Goal: Transaction & Acquisition: Purchase product/service

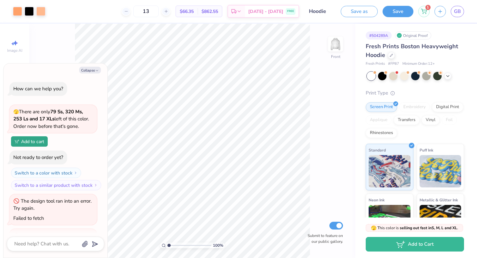
scroll to position [723, 0]
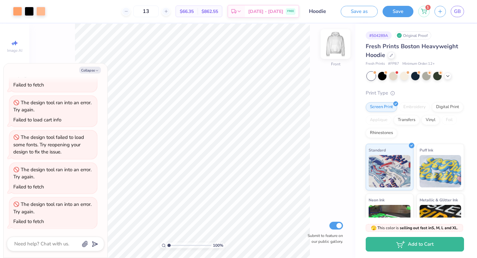
click at [338, 42] on img at bounding box center [335, 44] width 26 height 26
click at [336, 47] on img at bounding box center [335, 44] width 26 height 26
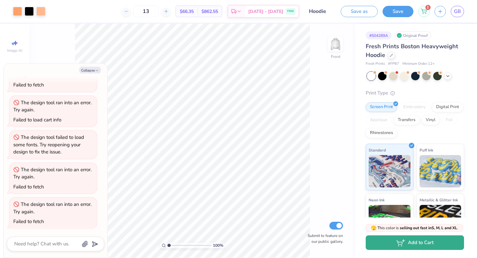
click at [393, 247] on button "Add to Cart" at bounding box center [414, 243] width 98 height 15
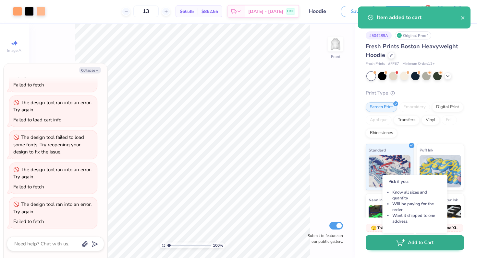
scroll to position [713, 0]
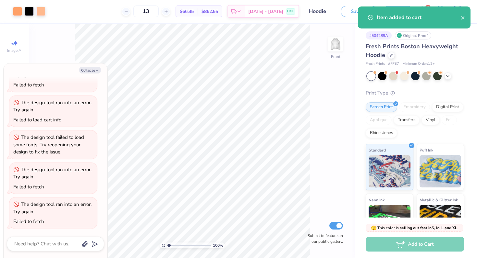
click at [459, 16] on div "Item added to cart" at bounding box center [418, 18] width 84 height 8
click at [463, 18] on icon "close" at bounding box center [462, 17] width 5 height 5
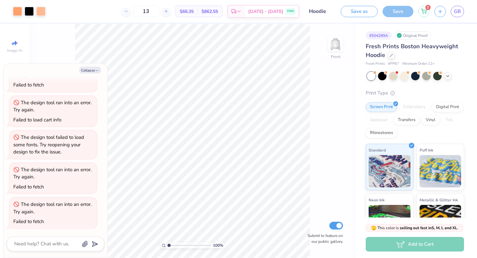
click at [425, 11] on icon at bounding box center [423, 11] width 6 height 5
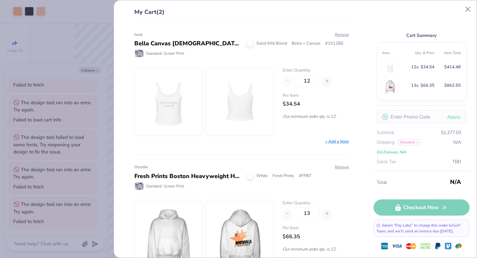
type textarea "x"
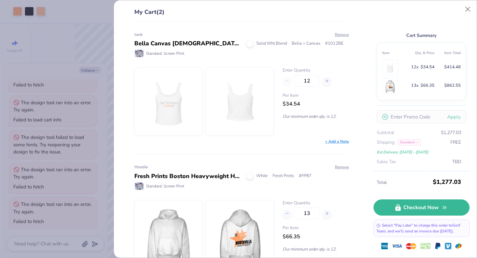
scroll to position [26, 0]
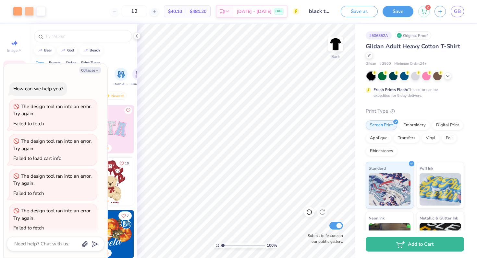
scroll to position [248, 0]
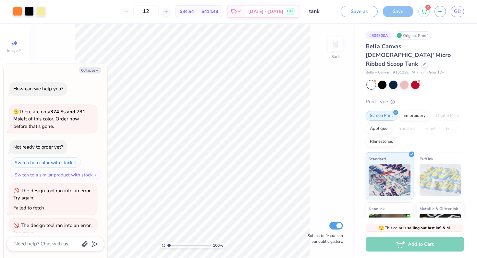
scroll to position [332, 0]
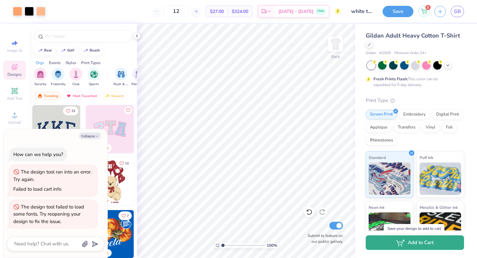
click at [422, 246] on button "Add to Cart" at bounding box center [414, 243] width 98 height 15
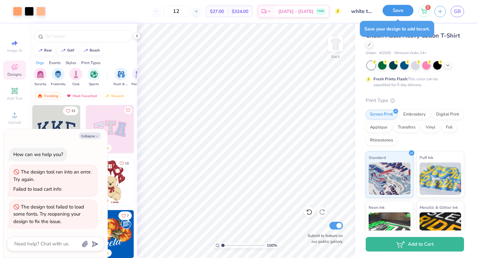
click at [401, 13] on button "Save" at bounding box center [397, 10] width 31 height 11
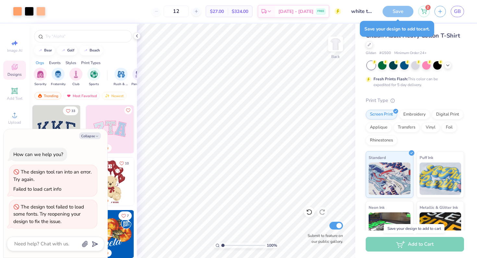
click at [476, 84] on div "Gildan Adult Heavy Cotton T-Shirt Gildan # G500 Minimum Order: 24 + Fresh Print…" at bounding box center [416, 161] width 122 height 274
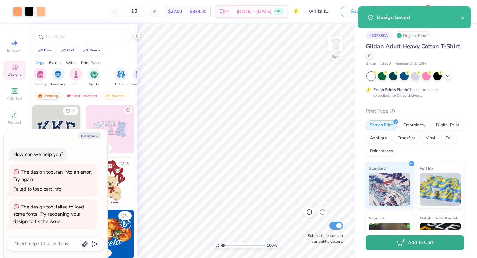
click at [419, 246] on button "Add to Cart" at bounding box center [414, 243] width 98 height 15
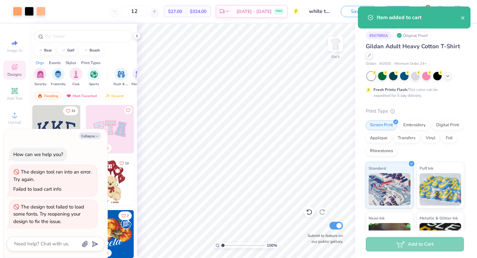
click at [425, 10] on div "Item added to cart" at bounding box center [414, 17] width 113 height 22
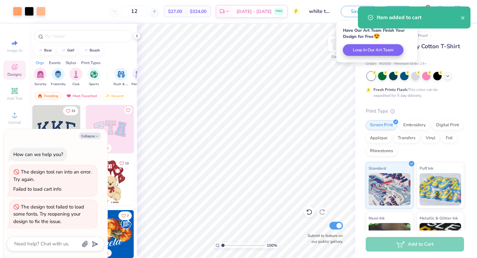
click at [467, 20] on div "Item added to cart" at bounding box center [414, 17] width 113 height 22
click at [466, 19] on div "Item added to cart" at bounding box center [414, 17] width 113 height 22
click at [463, 18] on icon "close" at bounding box center [462, 17] width 3 height 3
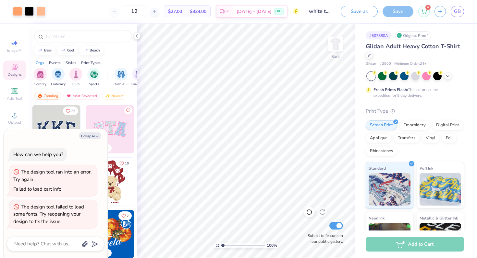
click at [422, 8] on div "Item added to cart" at bounding box center [413, 6] width 115 height 3
click at [422, 9] on icon at bounding box center [424, 10] width 6 height 3
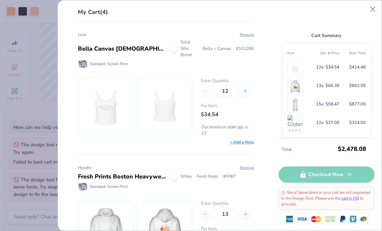
type textarea "x"
click at [243, 91] on line at bounding box center [244, 91] width 3 height 0
type input "15"
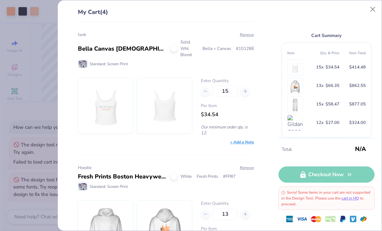
click at [201, 159] on div "Hoodie Fresh Prints Boston Heavyweight Hoodie White Fresh Prints # FP87 Standar…" at bounding box center [166, 211] width 176 height 113
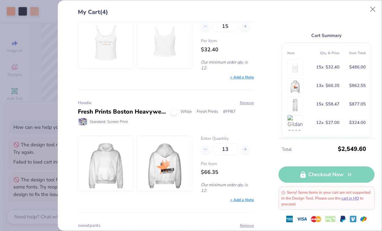
scroll to position [81, 0]
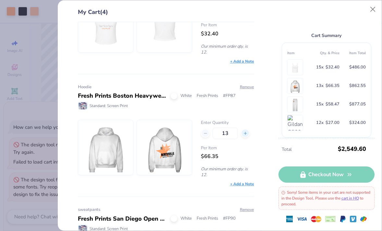
click at [245, 132] on line at bounding box center [245, 133] width 0 height 3
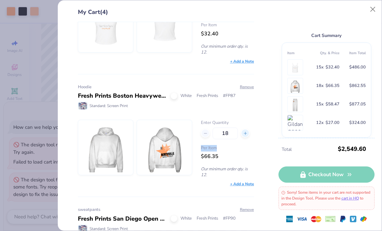
click at [245, 132] on line at bounding box center [245, 133] width 0 height 3
type input "21"
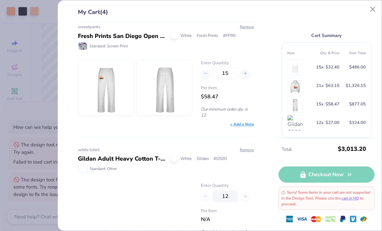
scroll to position [312, 0]
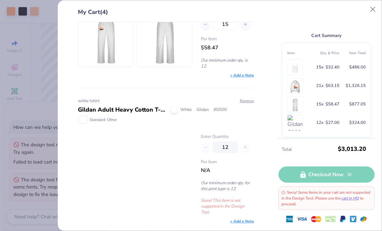
click at [153, 172] on div at bounding box center [135, 174] width 114 height 81
click at [35, 97] on div "My Cart (4) tank Bella Canvas Ladies' Micro Ribbed Scoop Tank Solid Wht Blend B…" at bounding box center [191, 115] width 382 height 231
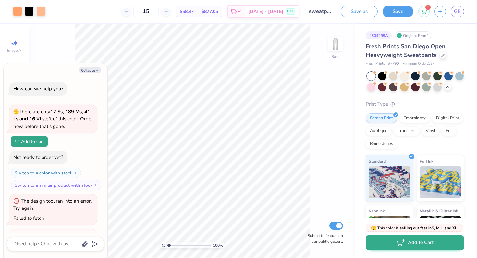
scroll to position [723, 0]
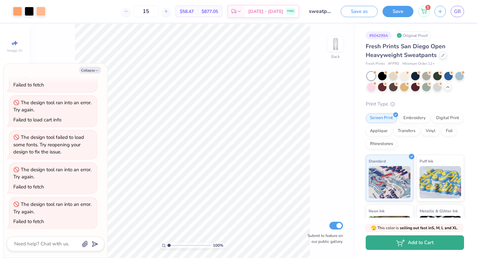
click at [400, 249] on button "Add to Cart" at bounding box center [414, 243] width 98 height 15
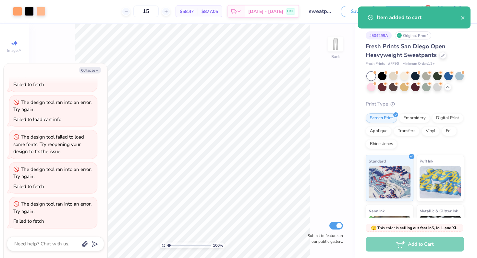
scroll to position [713, 0]
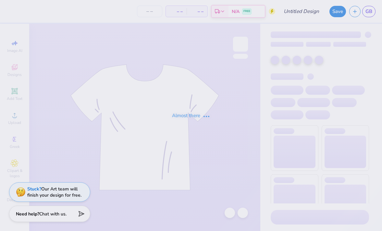
type input "white tshirt"
type input "12"
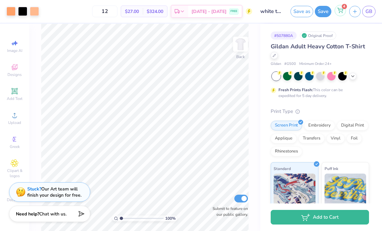
click at [338, 12] on icon at bounding box center [340, 10] width 6 height 5
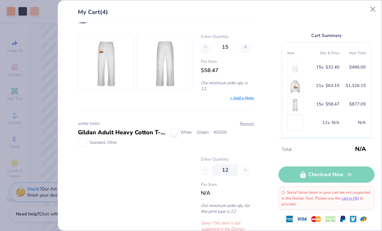
scroll to position [312, 0]
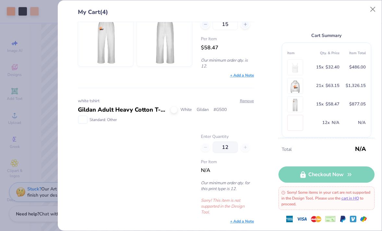
click at [136, 195] on div at bounding box center [135, 174] width 114 height 81
click at [138, 110] on div "Gildan Adult Heavy Cotton T-Shirt" at bounding box center [122, 109] width 88 height 9
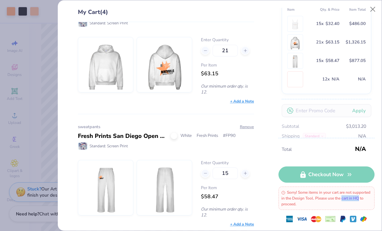
scroll to position [177, 0]
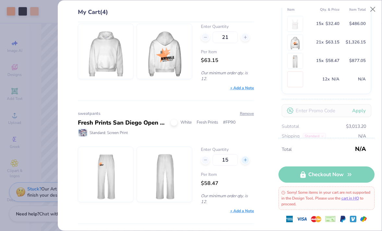
click at [243, 160] on icon at bounding box center [245, 160] width 5 height 5
click at [204, 161] on icon at bounding box center [205, 160] width 5 height 5
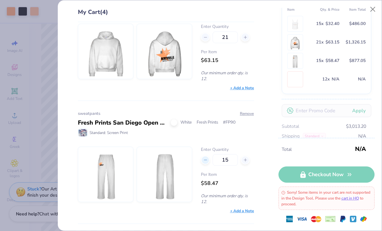
click at [204, 161] on icon at bounding box center [205, 160] width 5 height 5
click at [207, 160] on icon at bounding box center [205, 160] width 5 height 5
type input "13"
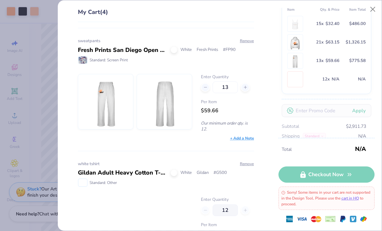
scroll to position [312, 0]
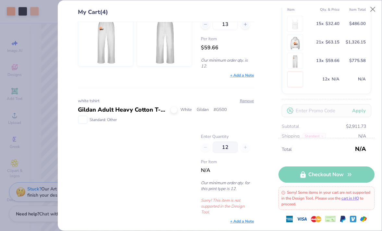
click at [243, 145] on div "12" at bounding box center [227, 147] width 53 height 12
click at [245, 101] on button "Remove" at bounding box center [246, 101] width 15 height 6
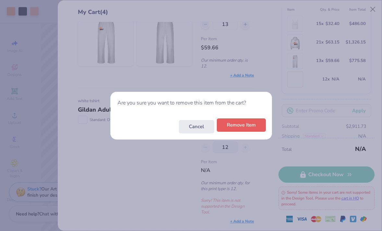
click at [238, 128] on button "Remove Item" at bounding box center [241, 124] width 49 height 13
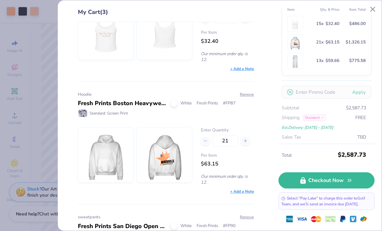
scroll to position [65, 0]
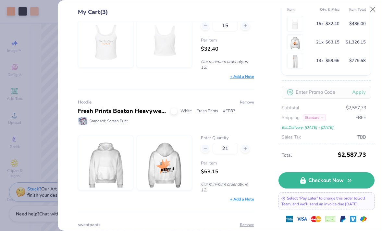
click at [49, 148] on div "My Cart (3) tank Bella Canvas [DEMOGRAPHIC_DATA]' Micro Ribbed Scoop Tank Solid…" at bounding box center [191, 115] width 382 height 231
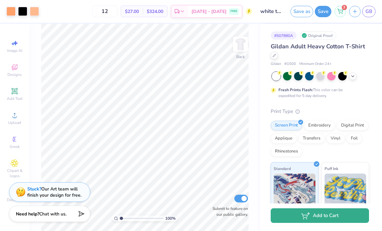
click at [307, 221] on button "Add to Cart" at bounding box center [319, 215] width 98 height 15
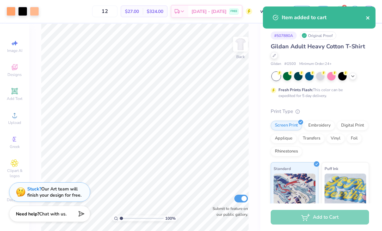
click at [367, 18] on icon "close" at bounding box center [367, 17] width 3 height 3
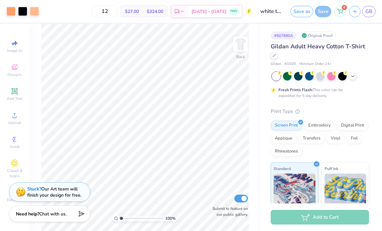
click at [342, 9] on div "Item added to cart" at bounding box center [318, 20] width 115 height 30
click at [342, 16] on div "4" at bounding box center [339, 10] width 11 height 11
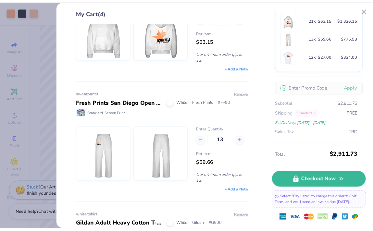
scroll to position [289, 0]
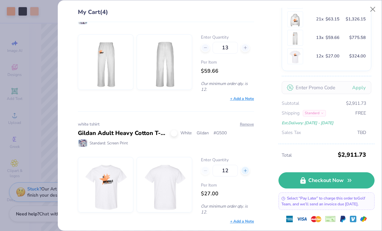
click at [245, 172] on icon at bounding box center [245, 170] width 5 height 5
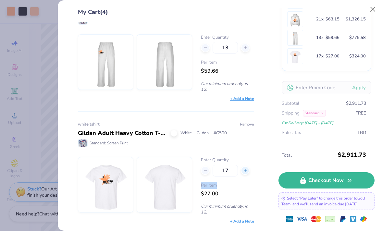
click at [245, 172] on icon at bounding box center [245, 170] width 5 height 5
type input "21"
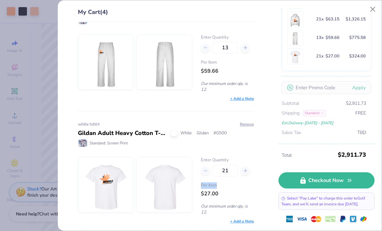
type input "21"
click at [233, 201] on div "Enter Quantity 21 Per Item $21.57 Our minimum order qty. is 12." at bounding box center [227, 186] width 53 height 58
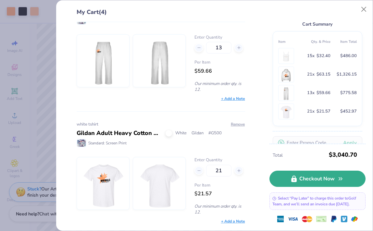
click at [317, 176] on link "Checkout Now" at bounding box center [317, 179] width 96 height 16
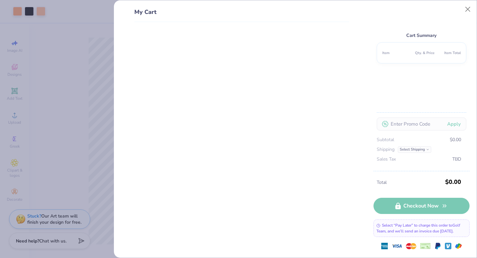
scroll to position [0, 0]
